Goal: Task Accomplishment & Management: Manage account settings

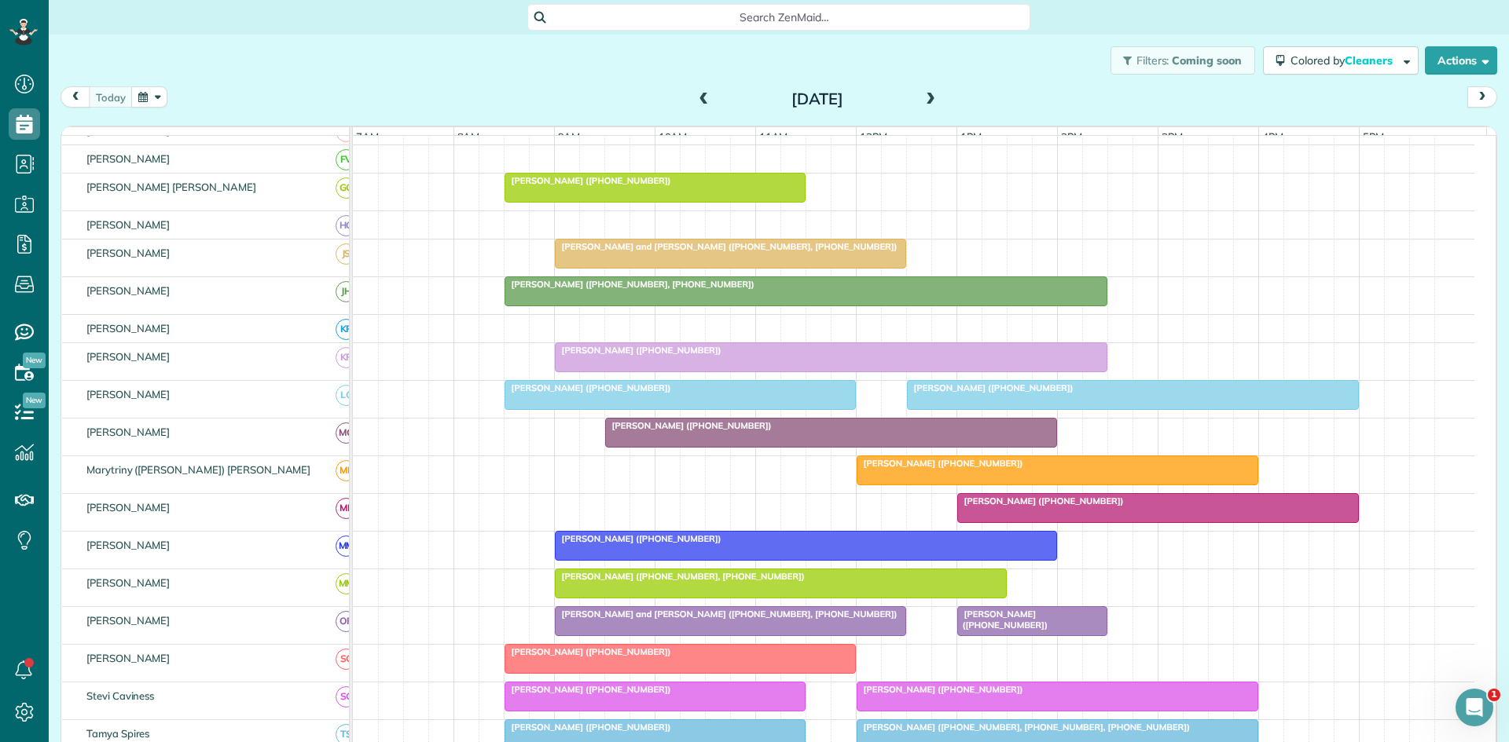
scroll to position [786, 0]
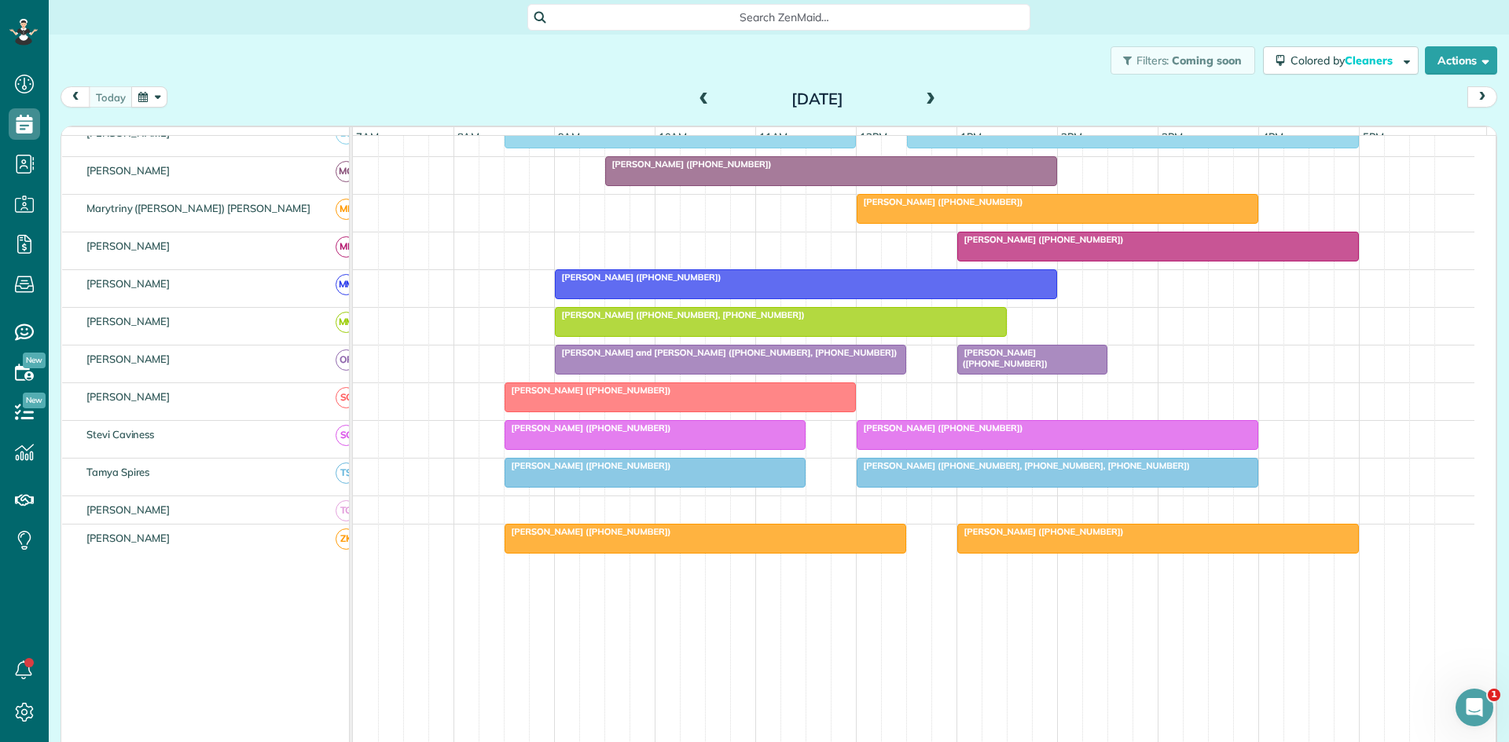
click at [1051, 261] on div at bounding box center [1158, 247] width 400 height 28
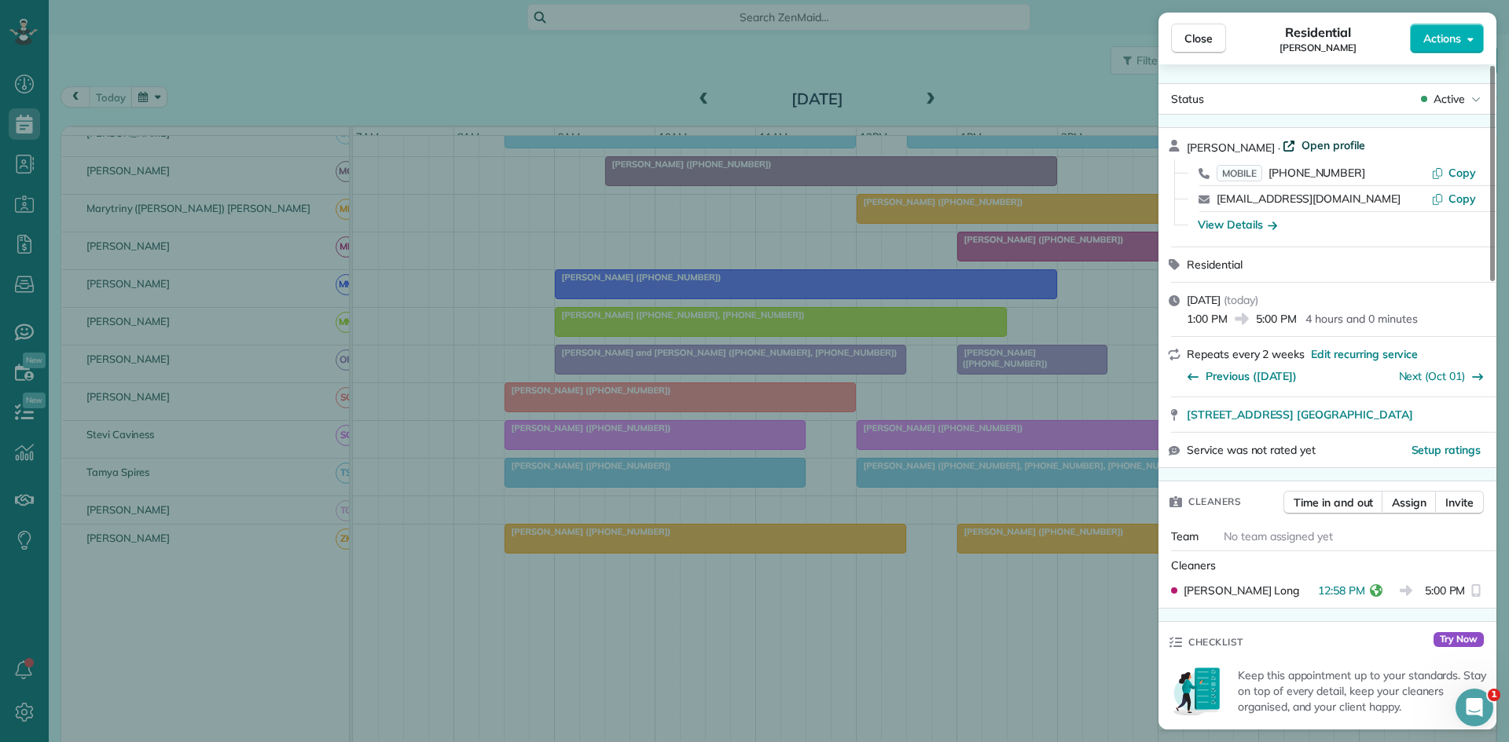
click at [1304, 148] on span "Open profile" at bounding box center [1333, 145] width 64 height 16
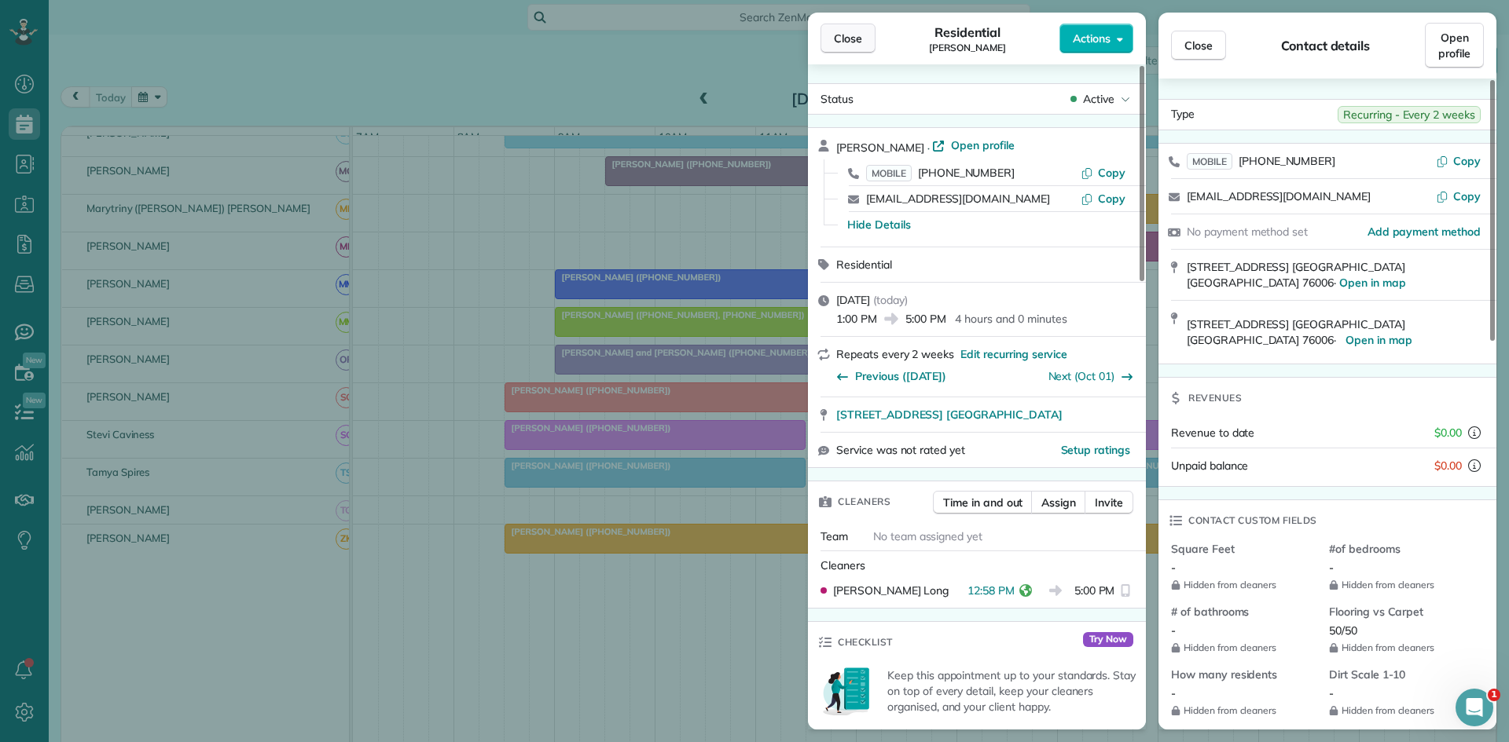
click at [849, 41] on span "Close" at bounding box center [848, 39] width 28 height 16
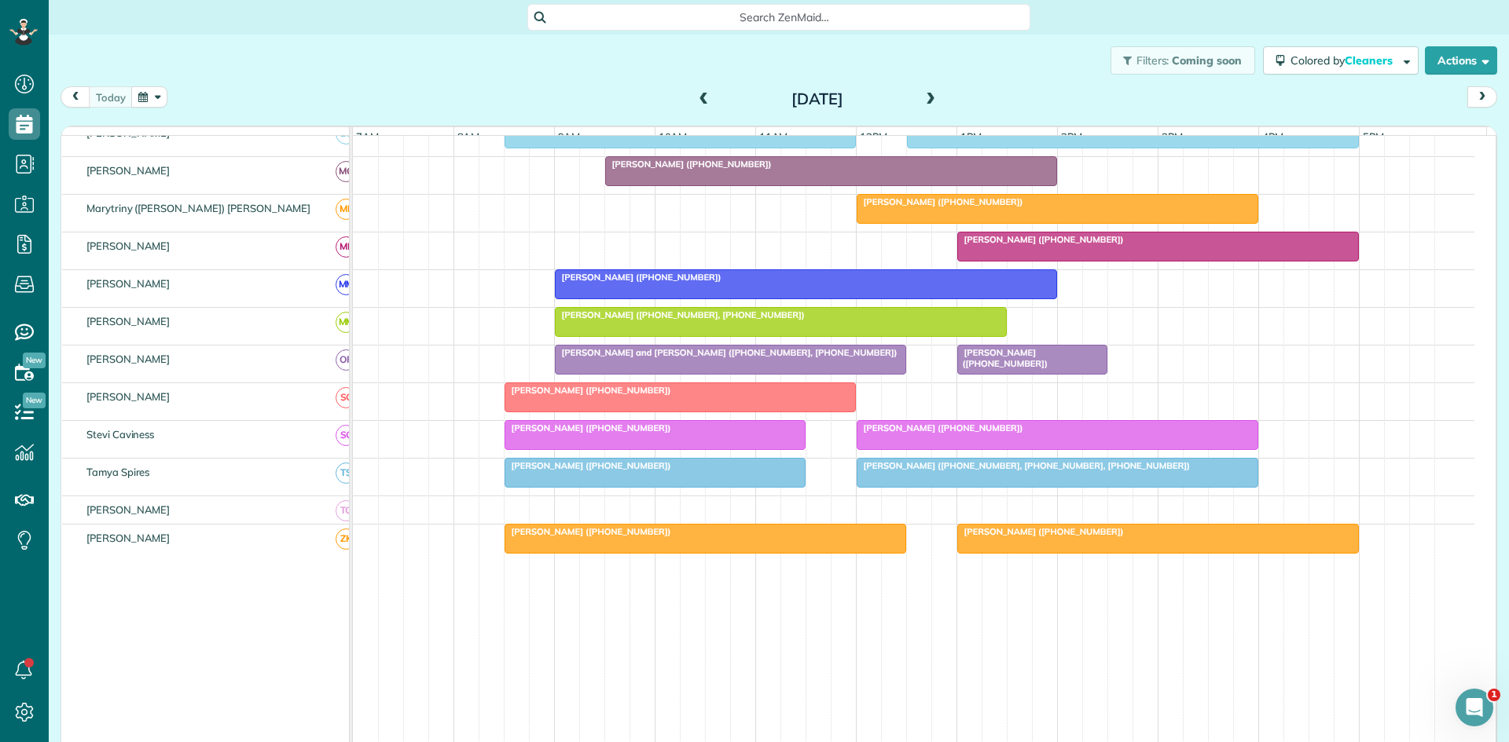
click at [922, 104] on span at bounding box center [930, 100] width 17 height 14
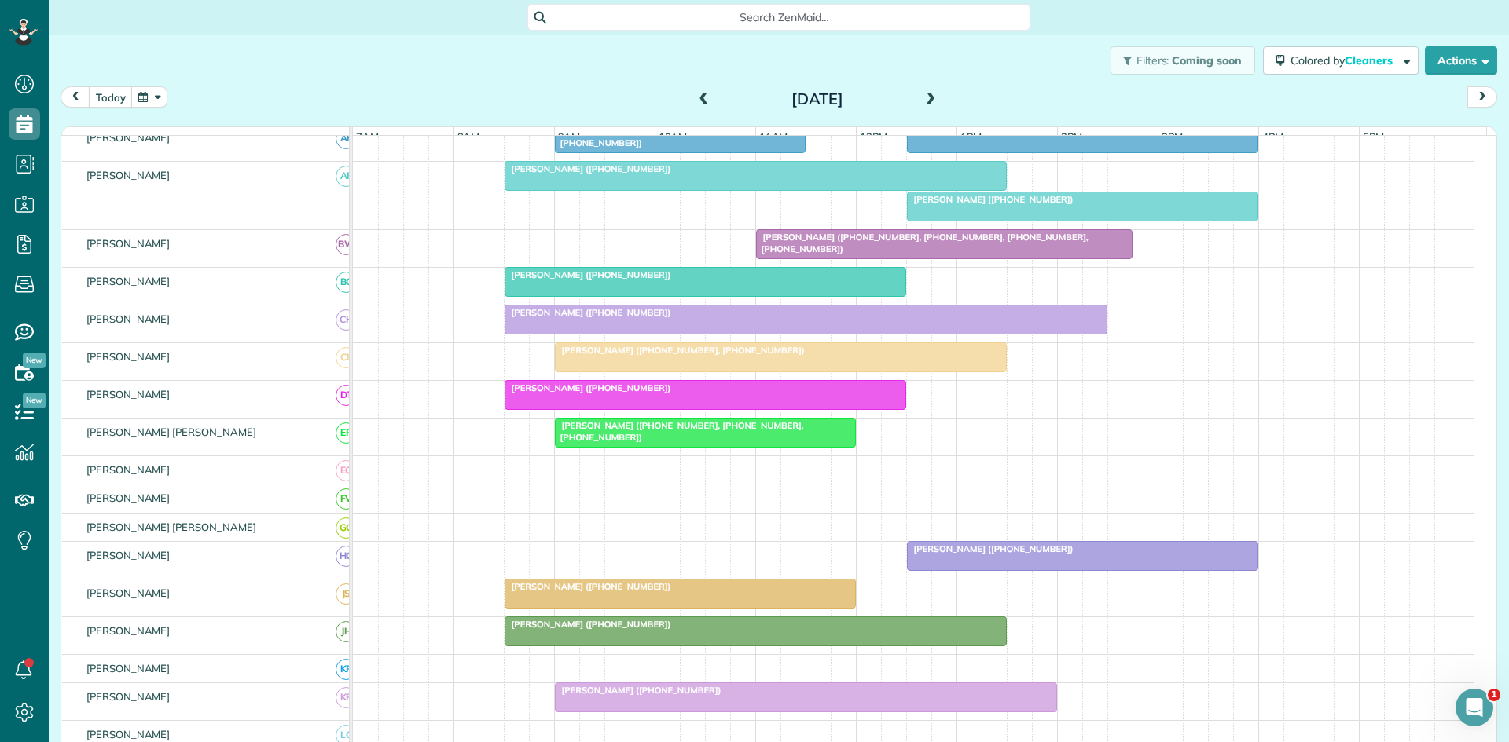
scroll to position [496, 0]
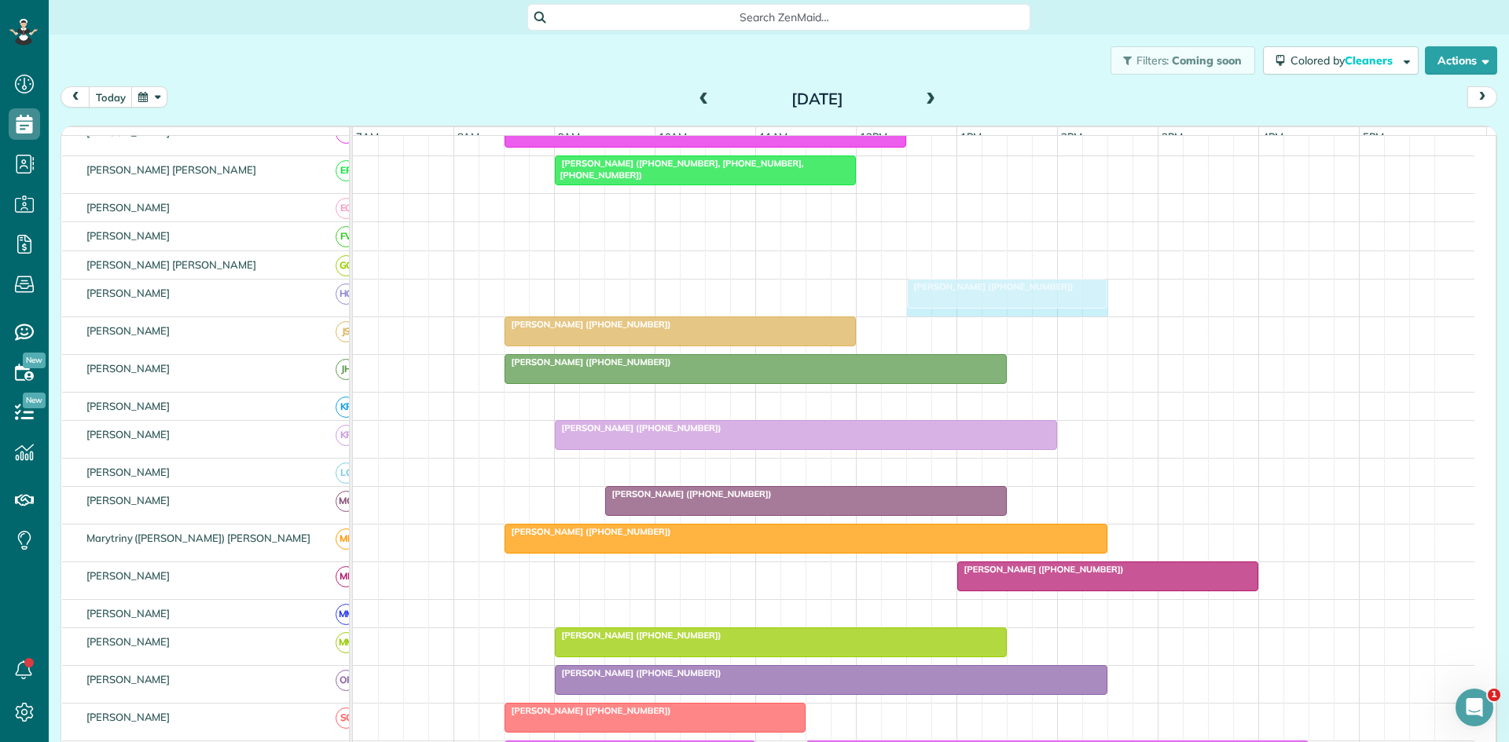
drag, startPoint x: 1252, startPoint y: 302, endPoint x: 1097, endPoint y: 285, distance: 156.5
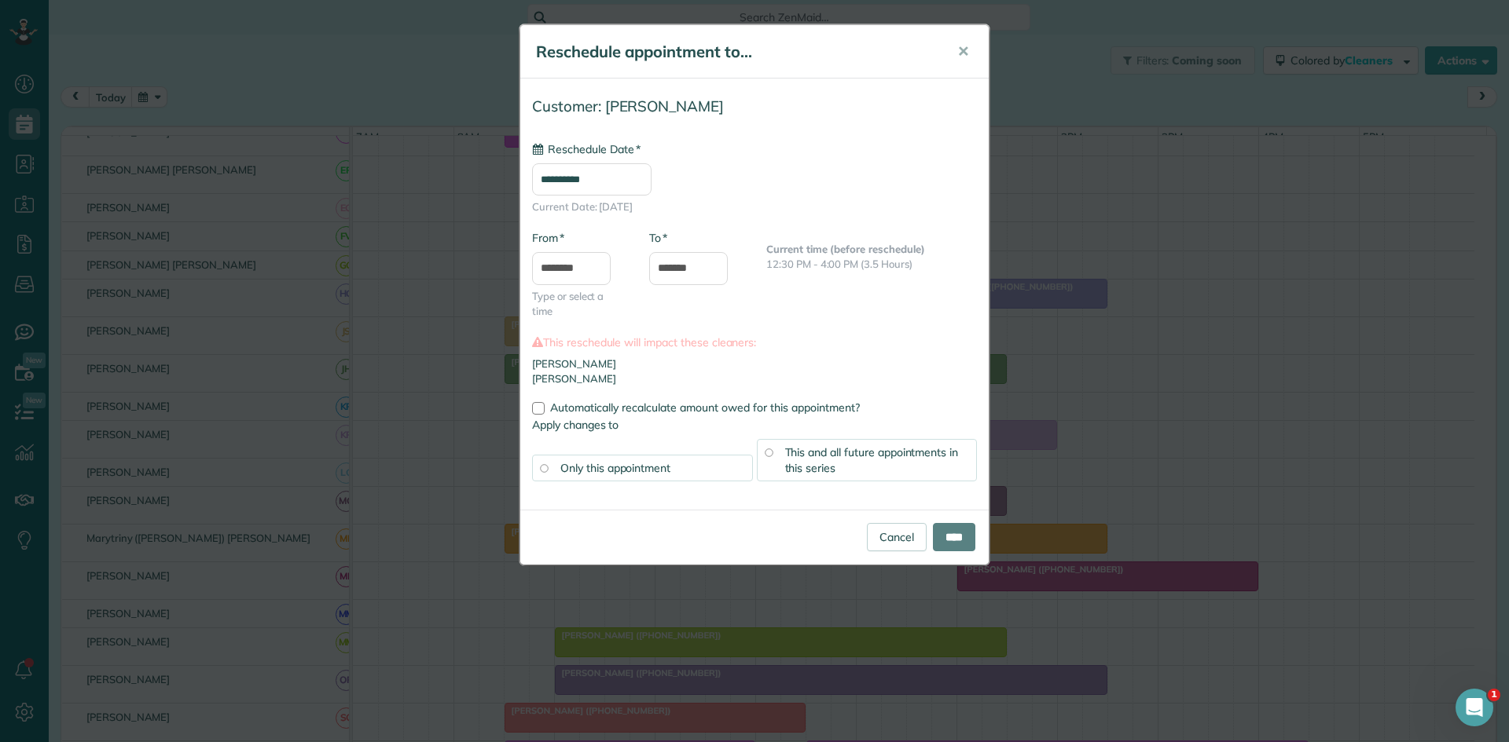
type input "**********"
click at [961, 538] on input "****" at bounding box center [954, 536] width 42 height 28
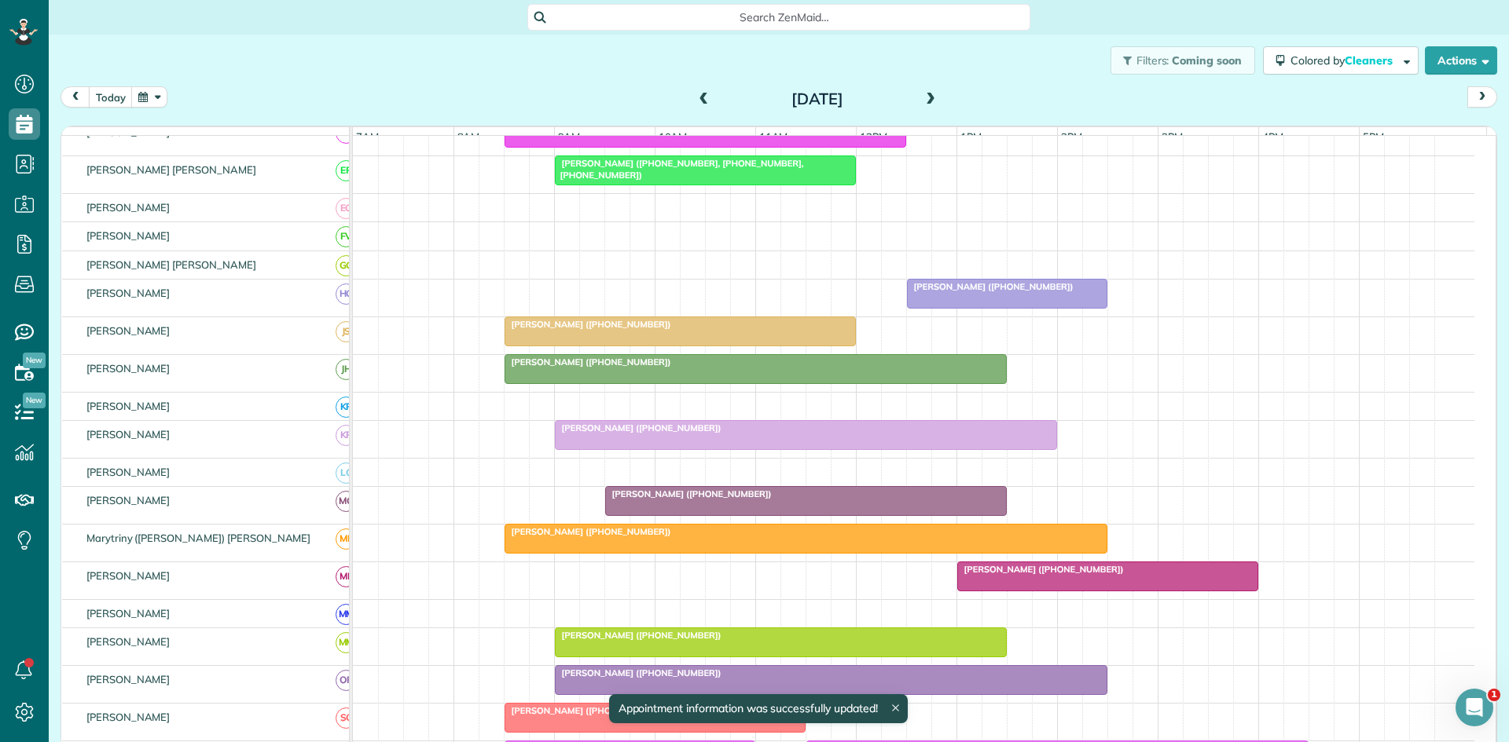
scroll to position [0, 0]
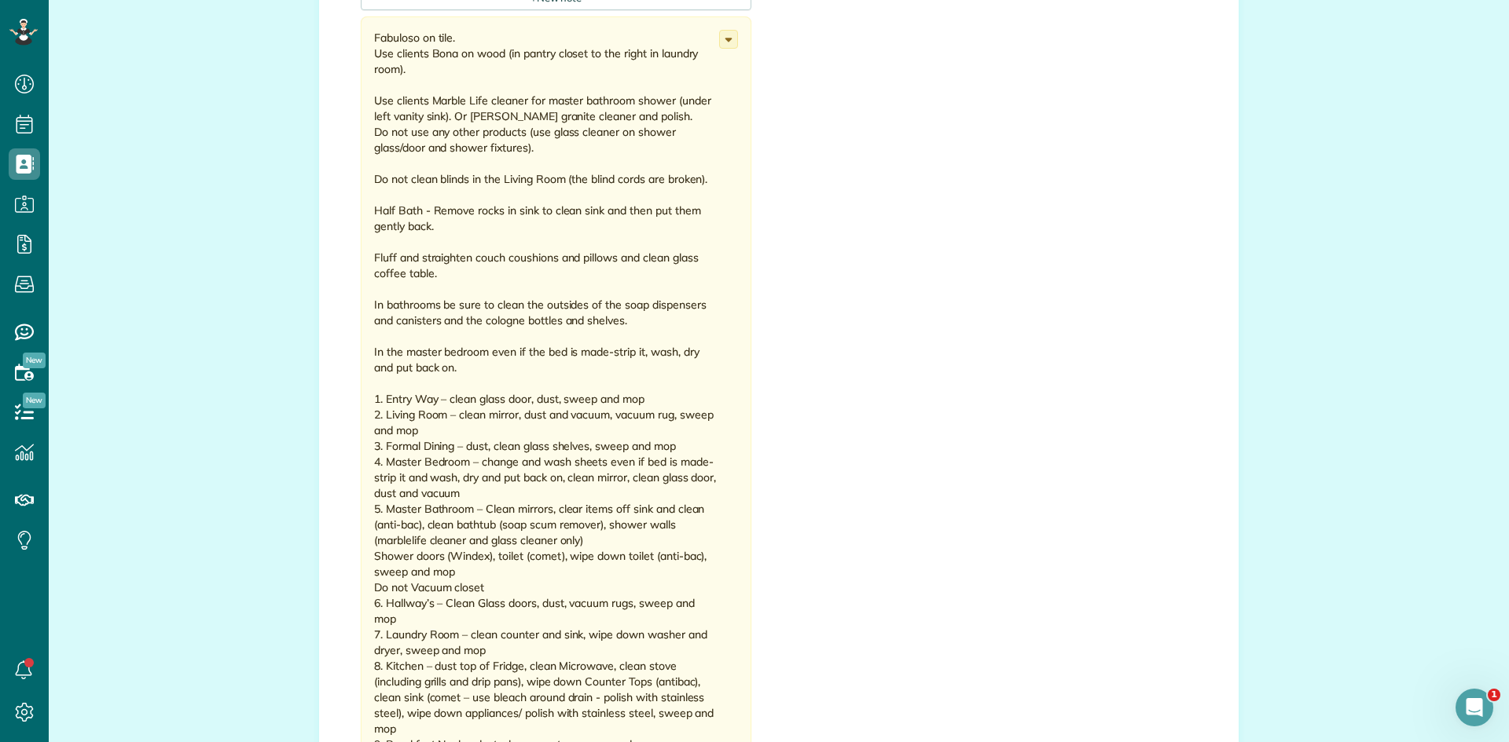
scroll to position [1047, 0]
